Goal: Transaction & Acquisition: Purchase product/service

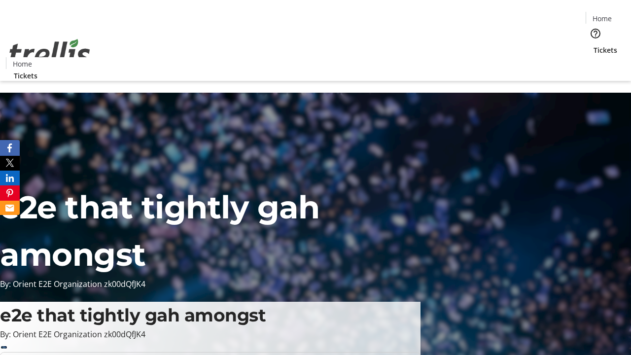
click at [593, 45] on span "Tickets" at bounding box center [605, 50] width 24 height 10
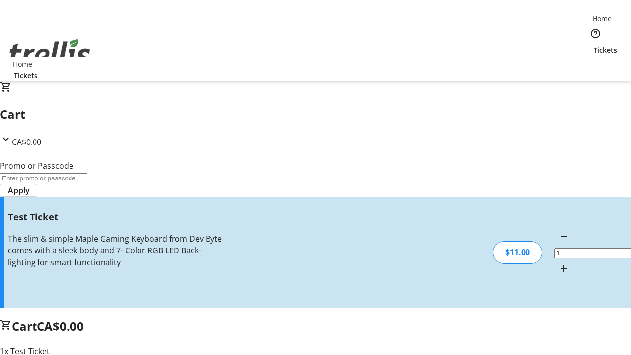
type input "UNLOCK"
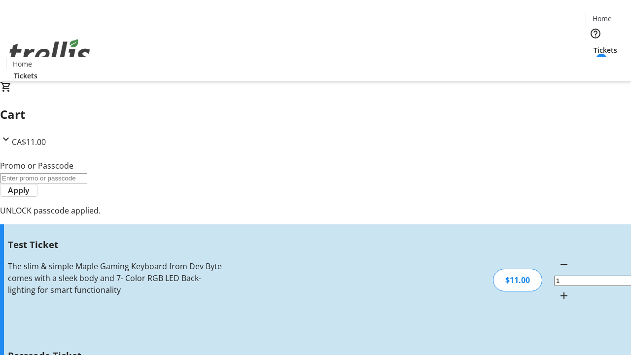
type input "5"
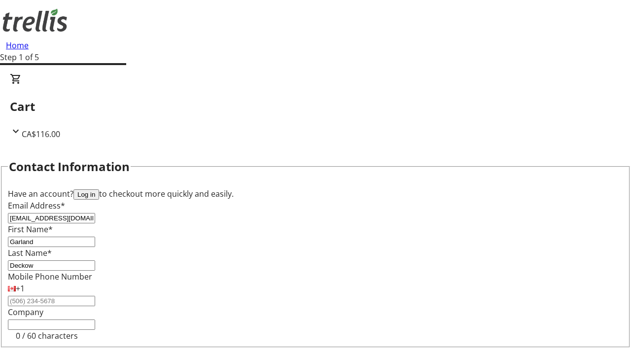
type input "Deckow"
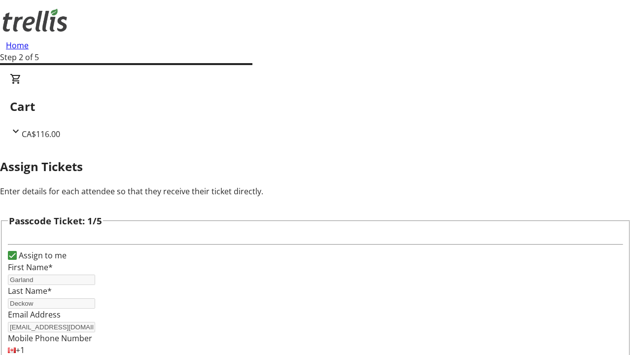
type input "[PERSON_NAME]"
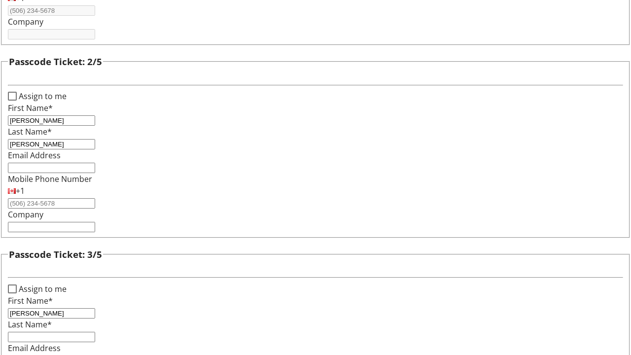
type input "[PERSON_NAME]"
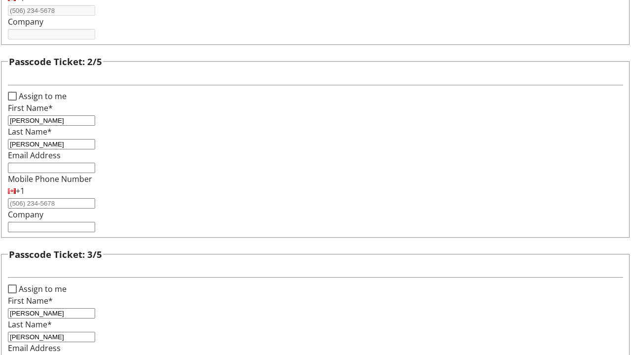
checkbox input "true"
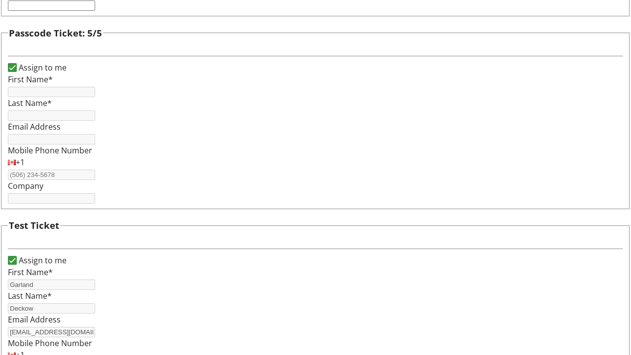
type input "Garland"
type input "Deckow"
type input "[EMAIL_ADDRESS][DOMAIN_NAME]"
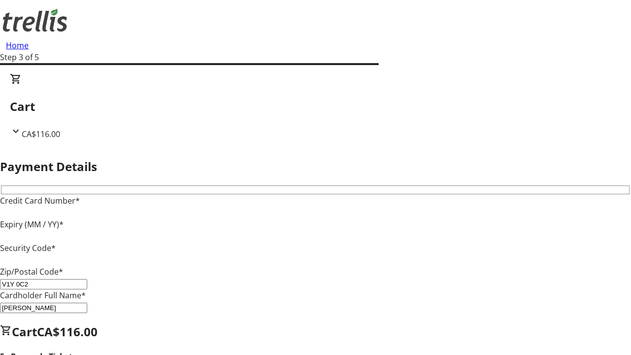
type input "V1Y 0C2"
